Goal: Information Seeking & Learning: Learn about a topic

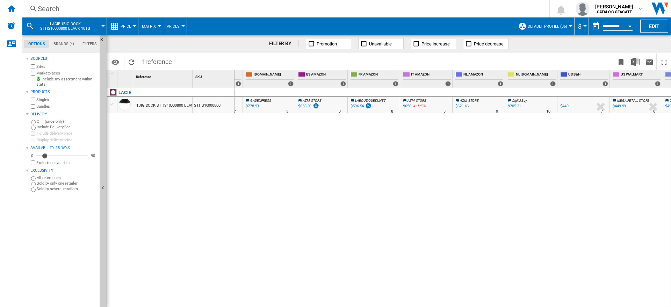
scroll to position [0, 192]
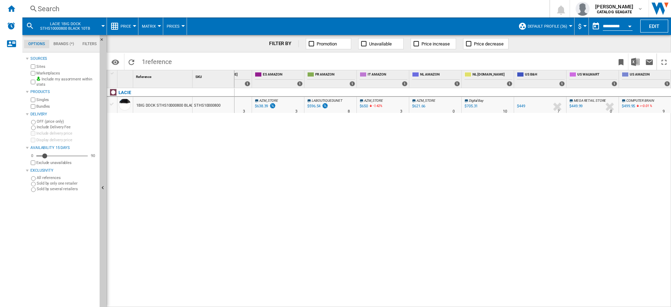
click at [636, 106] on div at bounding box center [636, 107] width 3 height 8
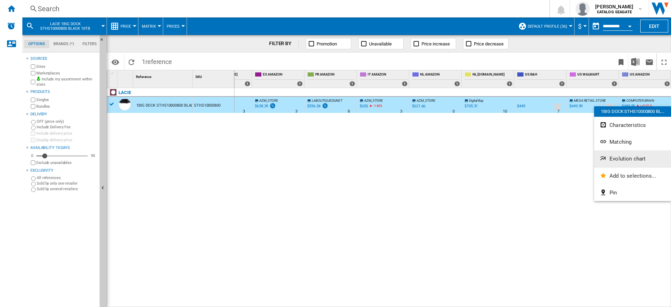
click at [622, 162] on span "Evolution chart" at bounding box center [628, 159] width 36 height 6
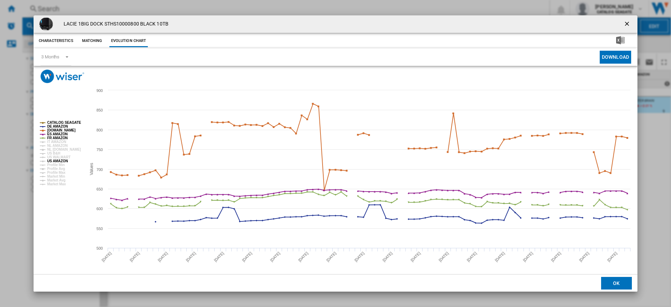
click at [57, 162] on tspan "US AMAZON" at bounding box center [57, 161] width 21 height 4
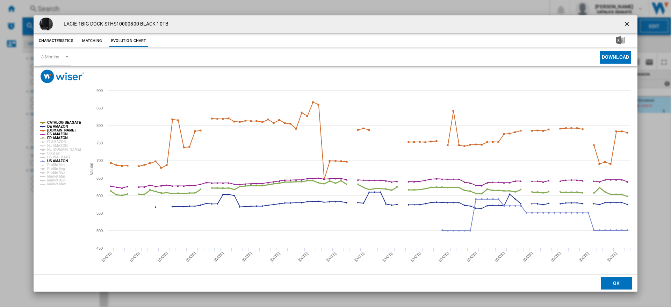
drag, startPoint x: 52, startPoint y: 138, endPoint x: 51, endPoint y: 134, distance: 3.9
click at [52, 136] on tspan "FR AMAZON" at bounding box center [57, 138] width 21 height 4
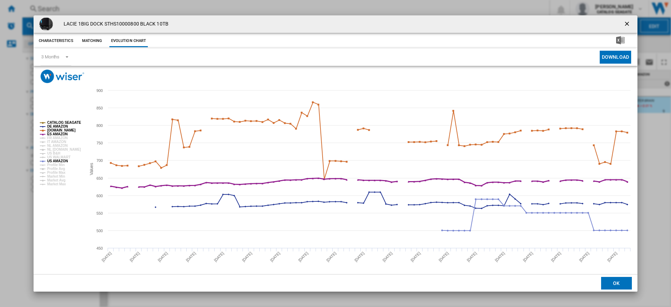
click at [51, 133] on tspan "ES AMAZON" at bounding box center [57, 134] width 21 height 4
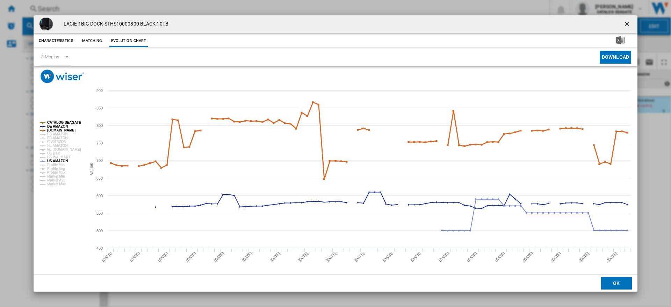
click at [51, 130] on tspan "[DOMAIN_NAME]" at bounding box center [61, 130] width 28 height 4
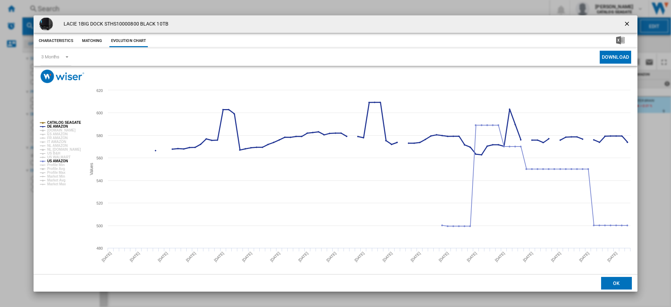
click at [51, 126] on tspan "DE AMAZON" at bounding box center [57, 126] width 21 height 4
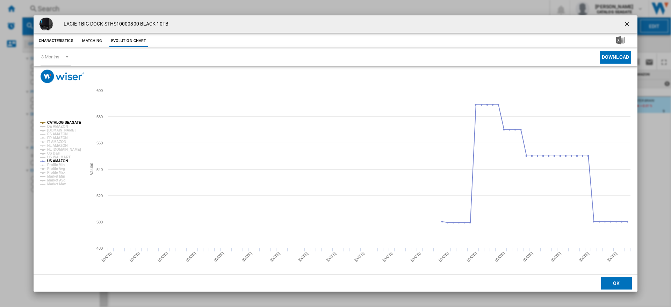
click at [51, 123] on tspan "CATALOG SEAGATE" at bounding box center [64, 123] width 34 height 4
